Goal: Check status: Check status

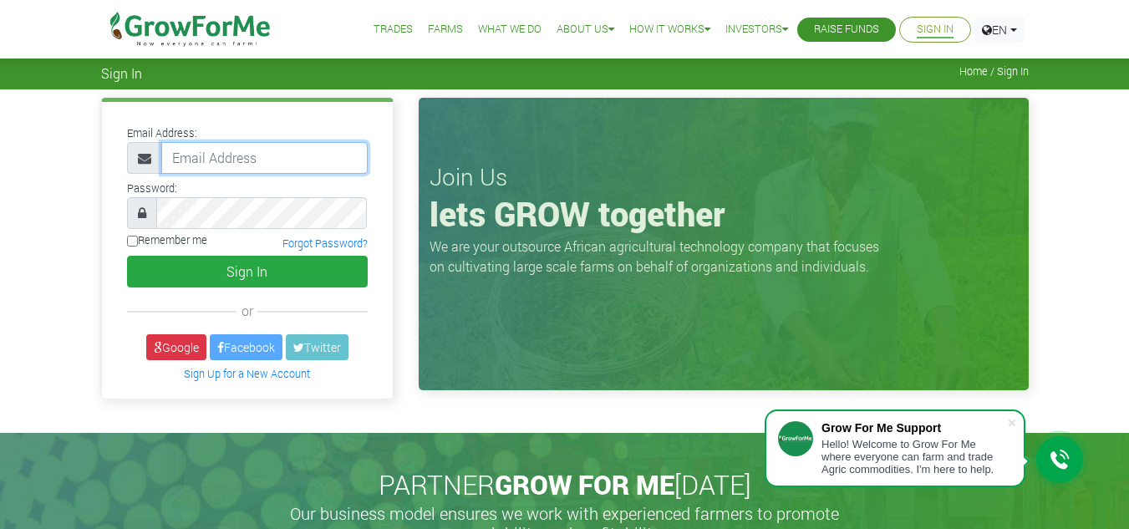
click at [272, 154] on input "email" at bounding box center [264, 158] width 206 height 32
type input "linda@growforme.com"
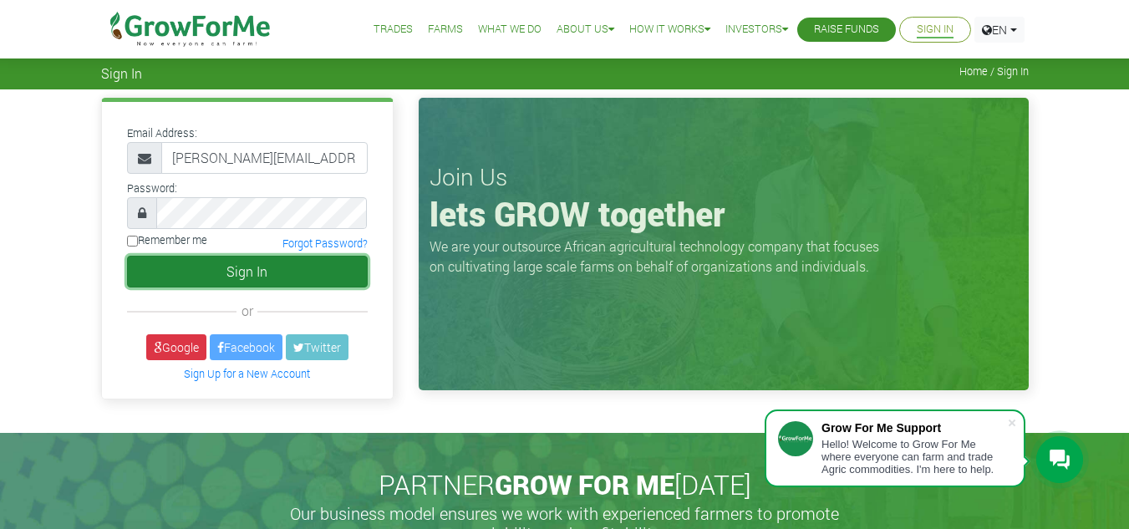
click at [269, 240] on button "Sign In" at bounding box center [247, 272] width 241 height 32
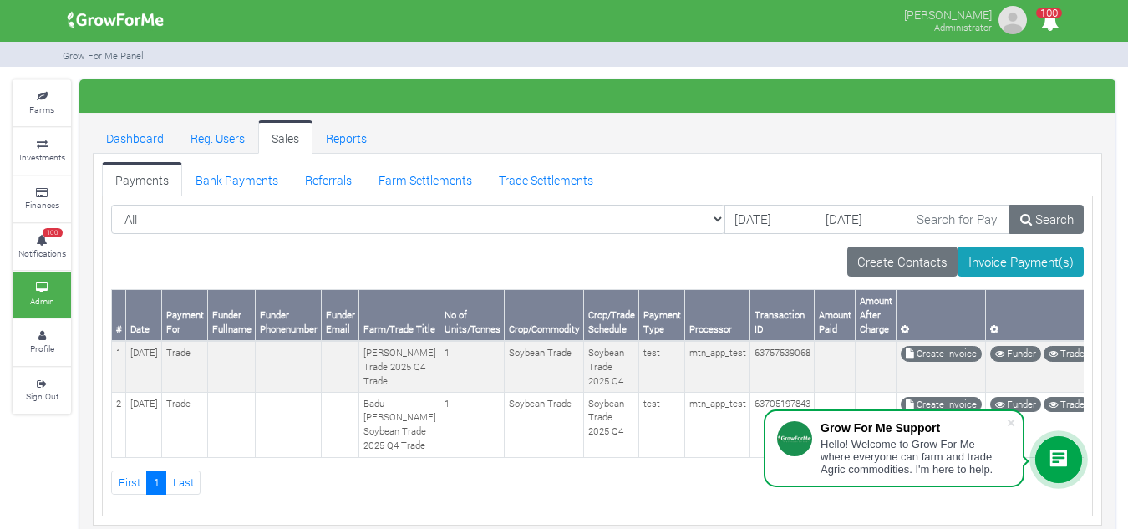
scroll to position [45, 0]
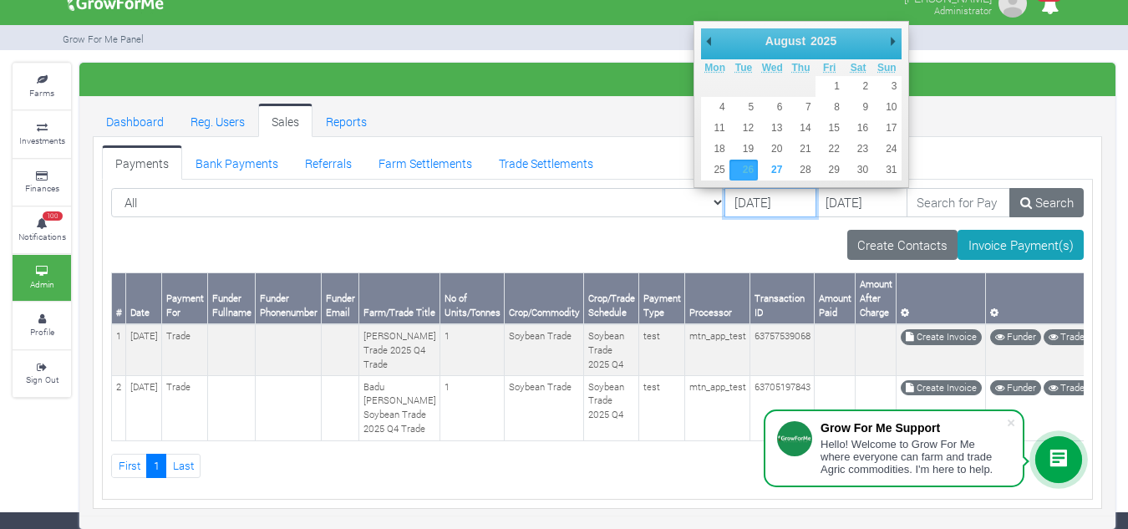
click at [724, 188] on input "26/08/2025" at bounding box center [770, 203] width 92 height 30
type input "[DATE]"
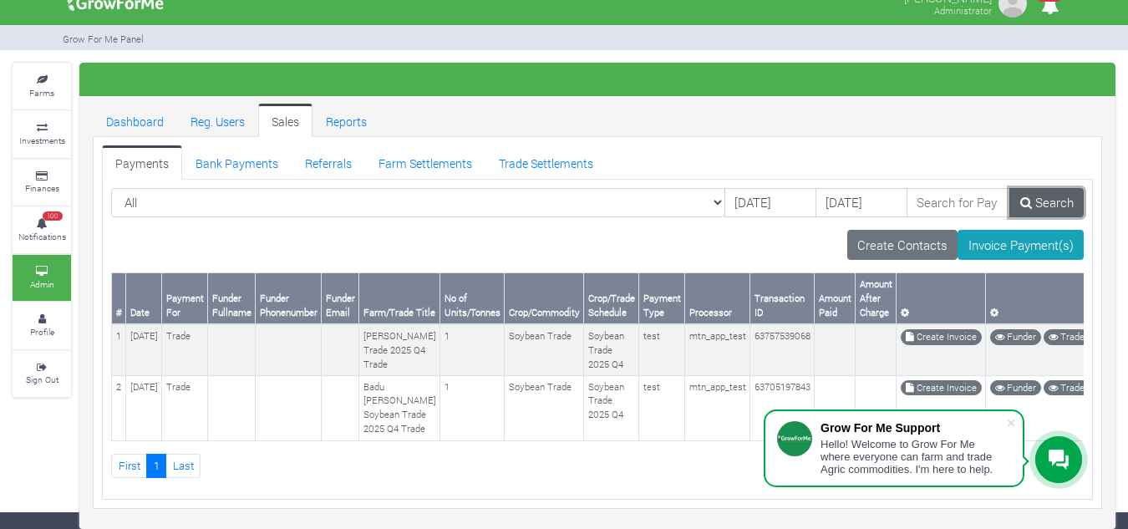
click at [1053, 188] on link "Search" at bounding box center [1046, 203] width 74 height 30
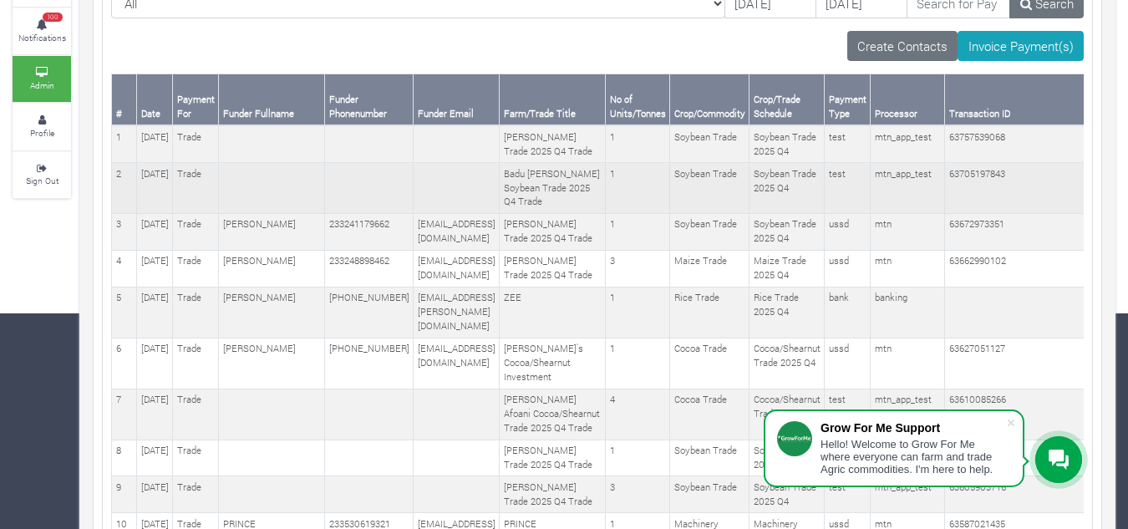
scroll to position [208, 0]
